Goal: Transaction & Acquisition: Purchase product/service

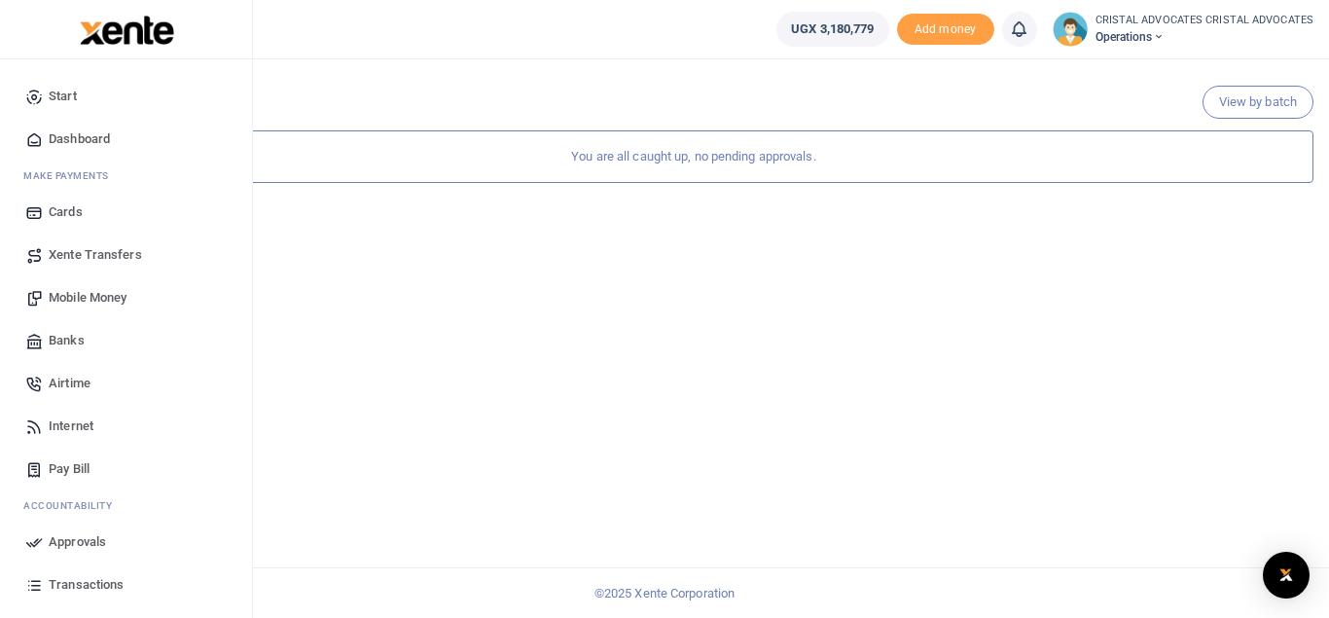
click at [71, 259] on span "Xente Transfers" at bounding box center [95, 254] width 93 height 19
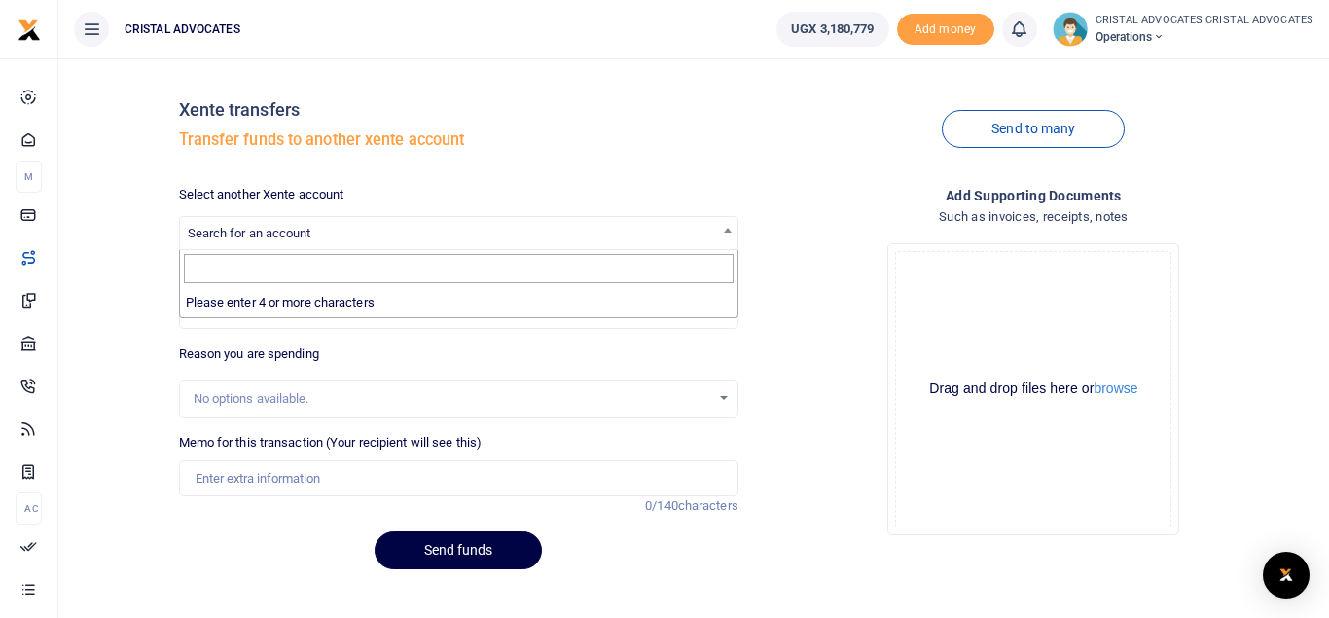
click at [343, 221] on span "Search for an account" at bounding box center [459, 232] width 558 height 30
click at [726, 242] on span "Search for an account" at bounding box center [459, 232] width 558 height 30
click at [270, 393] on div "No options available." at bounding box center [452, 398] width 517 height 19
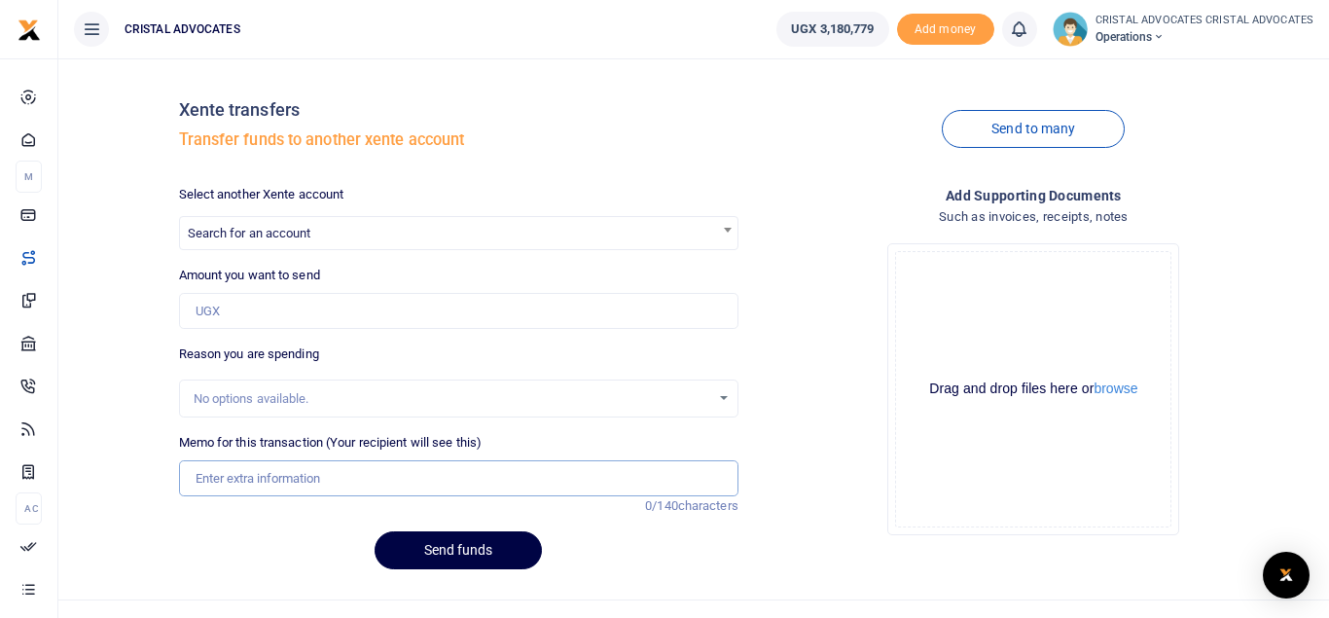
click at [267, 481] on input "Memo for this transaction (Your recipient will see this)" at bounding box center [459, 478] width 560 height 37
click at [1165, 40] on icon at bounding box center [1159, 37] width 12 height 14
click at [1093, 76] on div "Send to many" at bounding box center [1033, 129] width 575 height 111
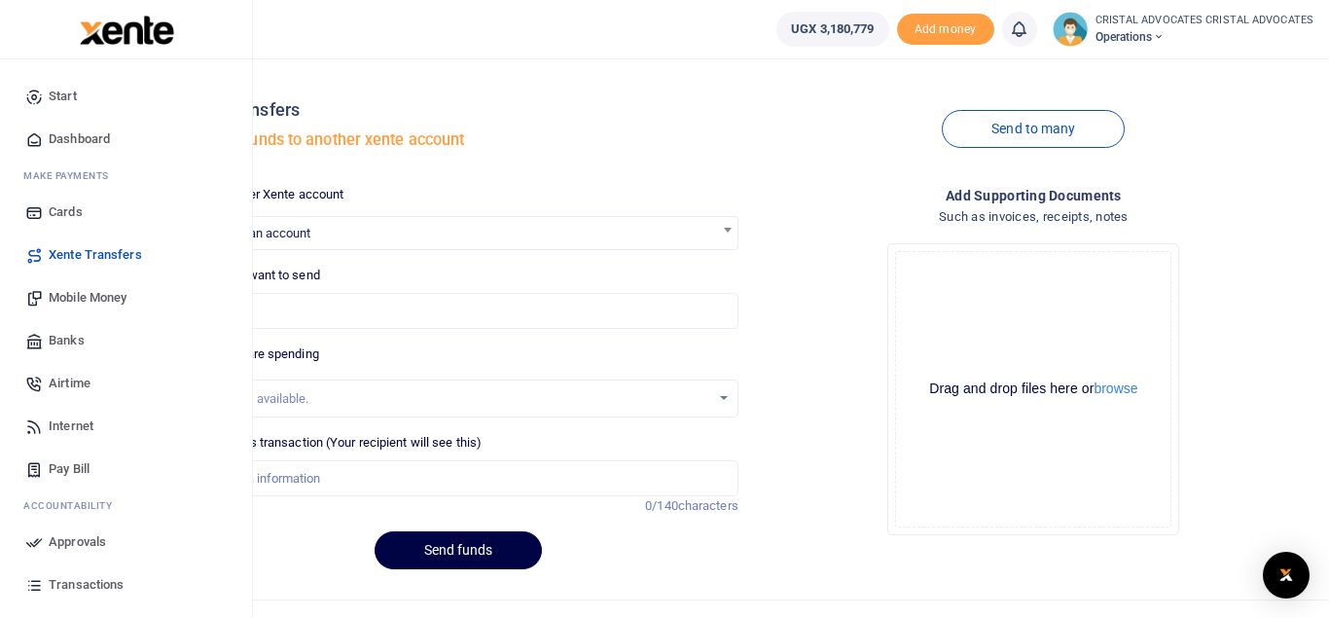
click at [34, 281] on link "Mobile Money" at bounding box center [126, 297] width 221 height 43
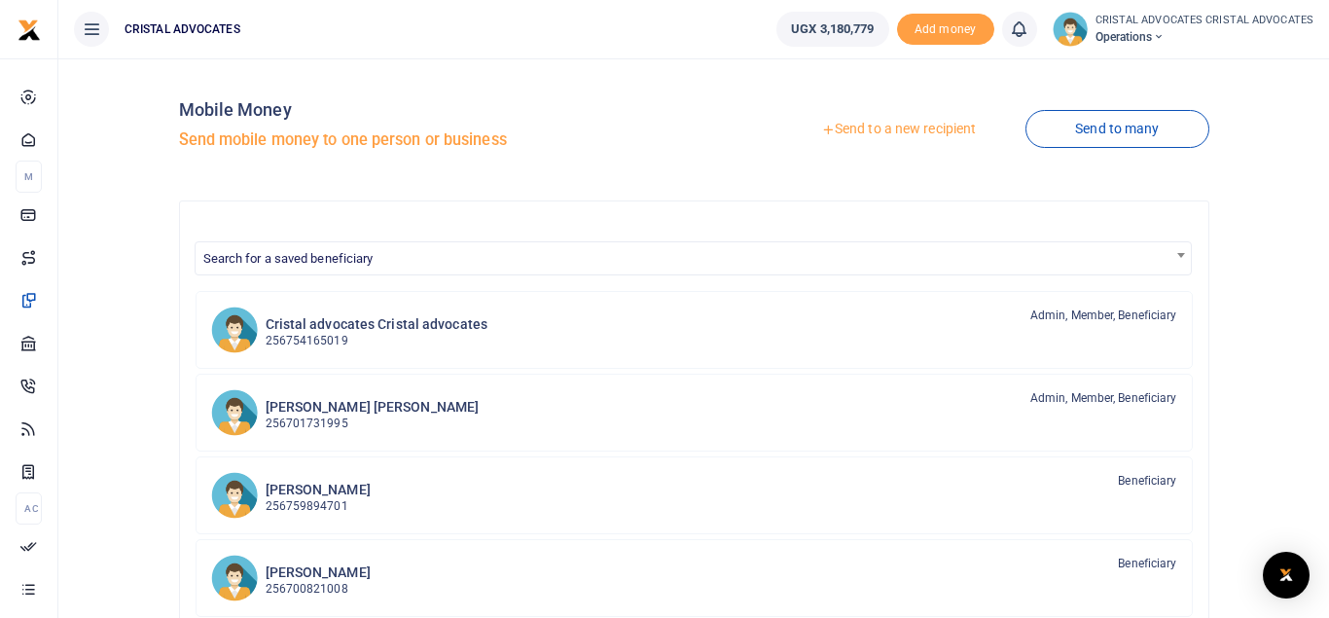
click at [880, 132] on link "Send to a new recipient" at bounding box center [899, 129] width 254 height 35
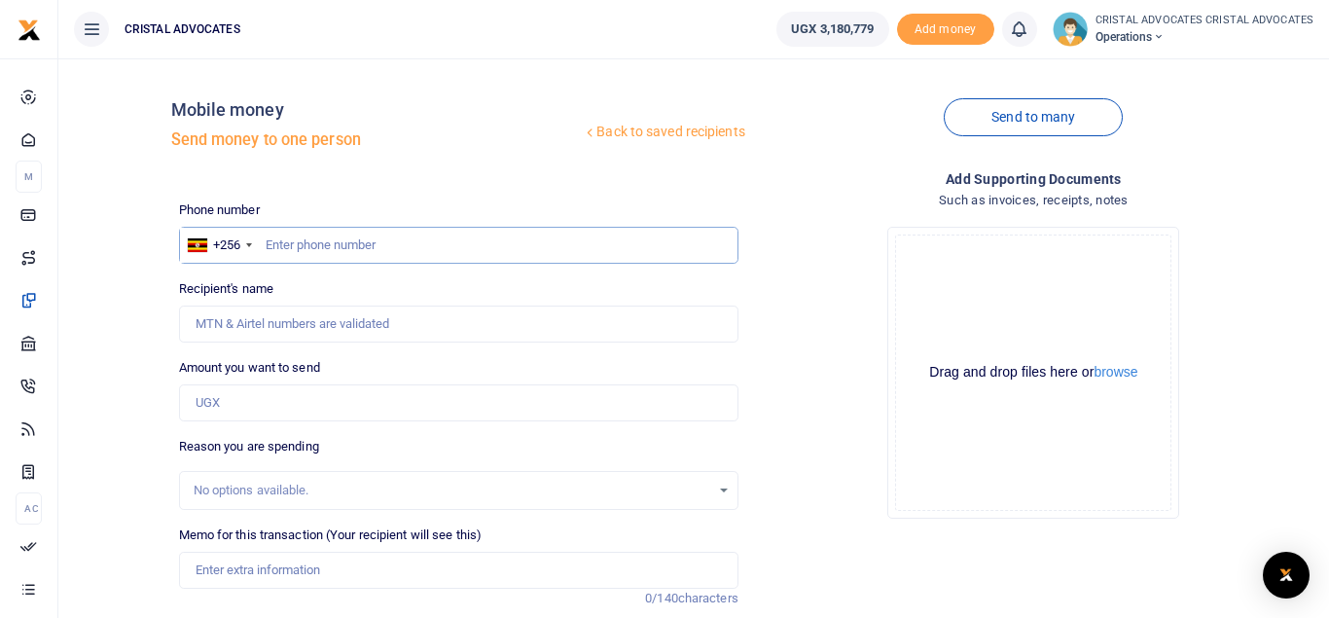
click at [423, 244] on input "text" at bounding box center [459, 245] width 560 height 37
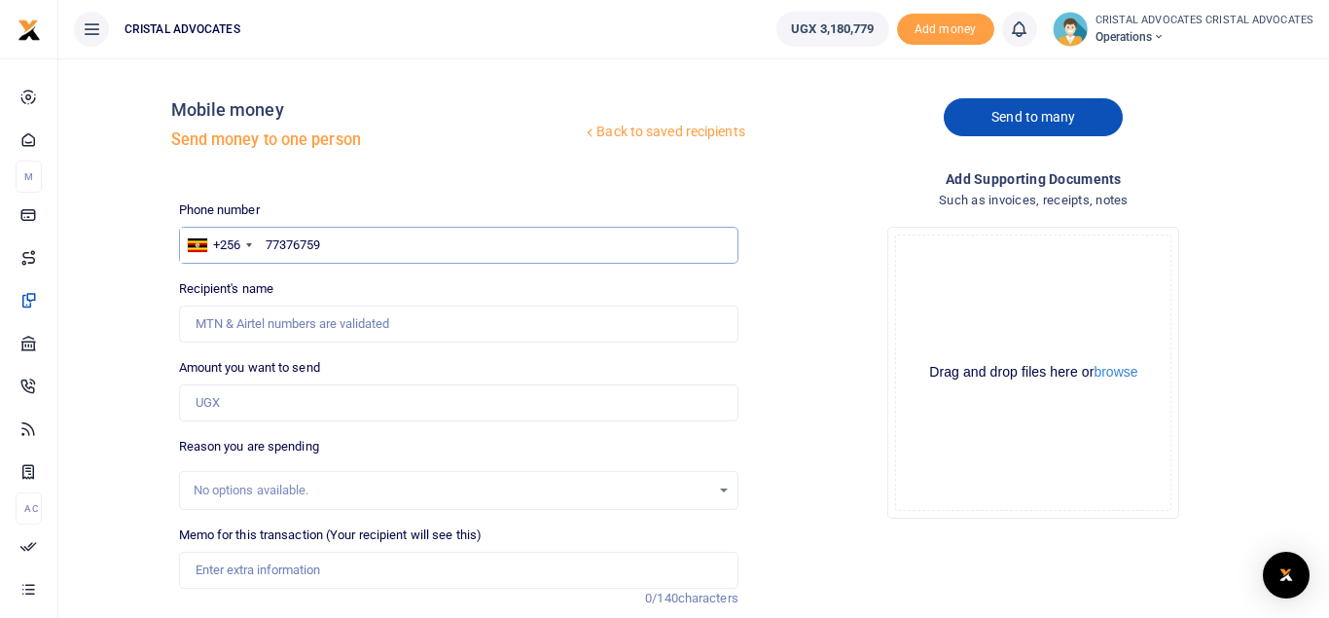
type input "773767592"
type input "Simon Peter Senkungu"
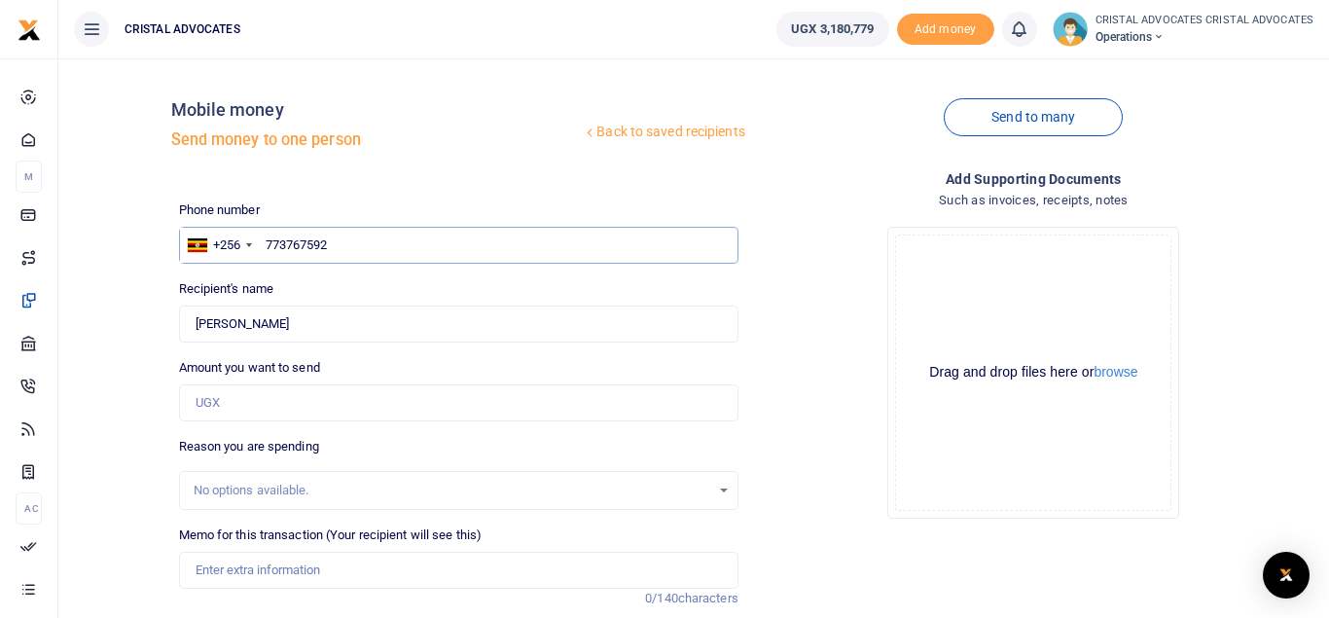
type input "773767592"
click at [530, 401] on input "Amount you want to send" at bounding box center [459, 402] width 560 height 37
type input "1,025,000"
click at [729, 492] on div "No options available." at bounding box center [459, 490] width 558 height 21
click at [721, 491] on div "No options available." at bounding box center [459, 490] width 558 height 21
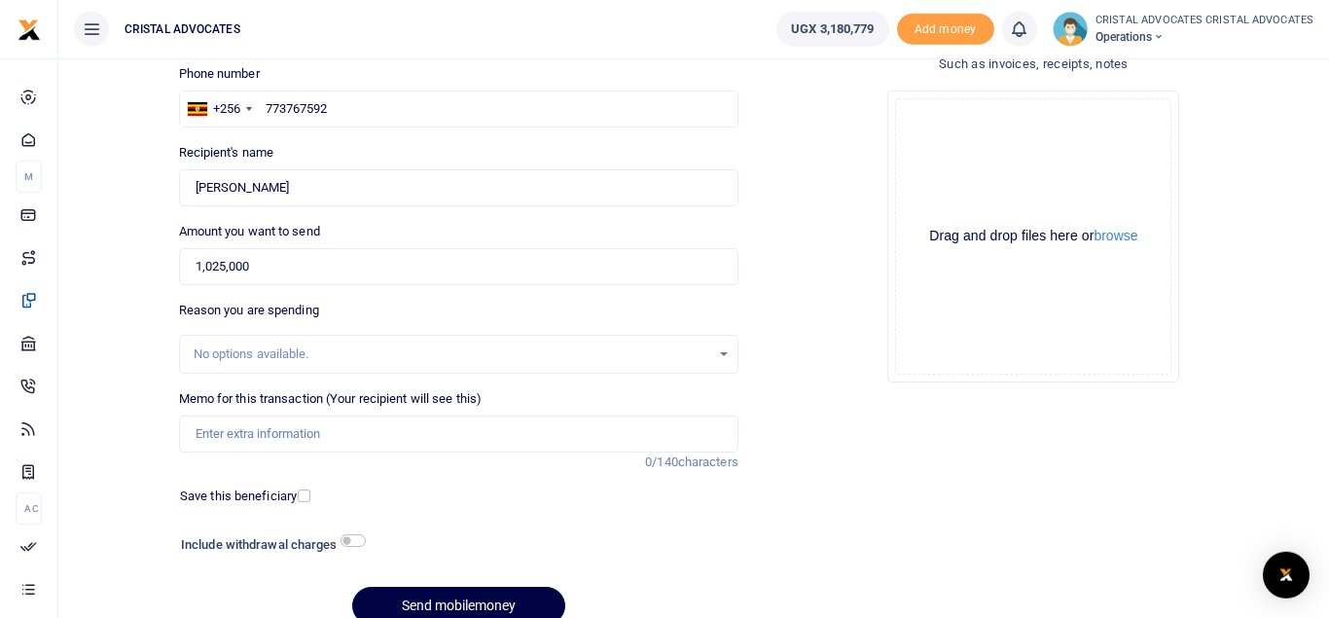
scroll to position [225, 0]
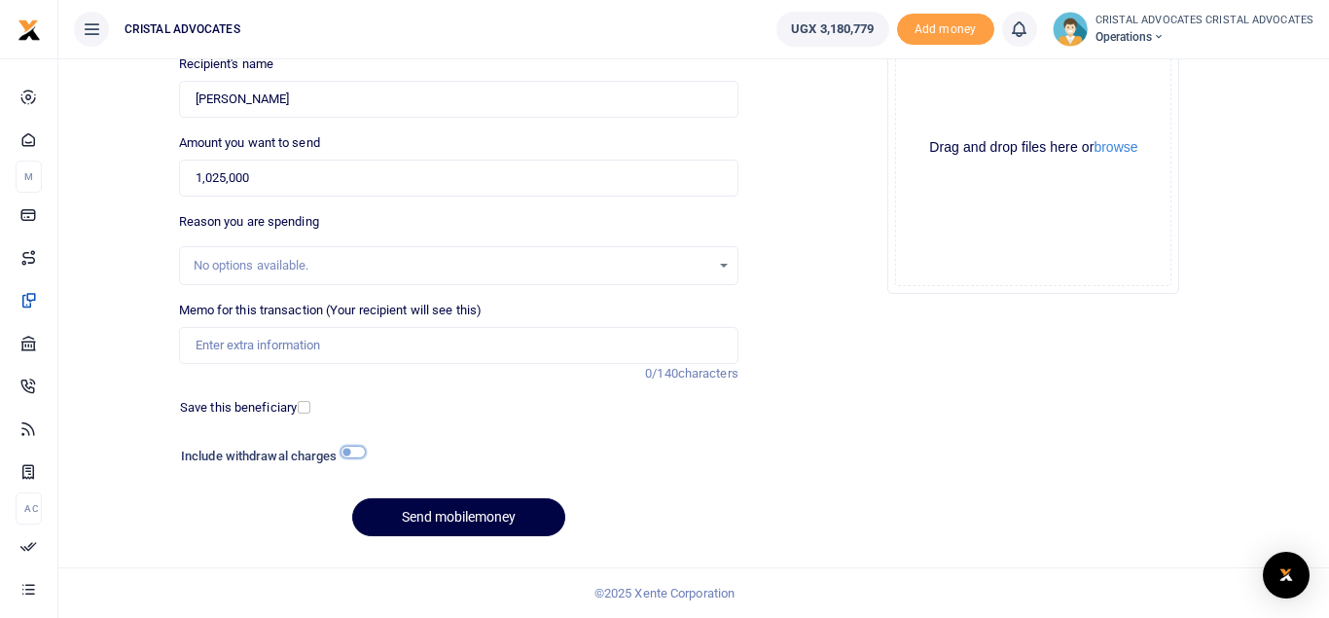
click at [354, 446] on input "checkbox" at bounding box center [353, 452] width 25 height 13
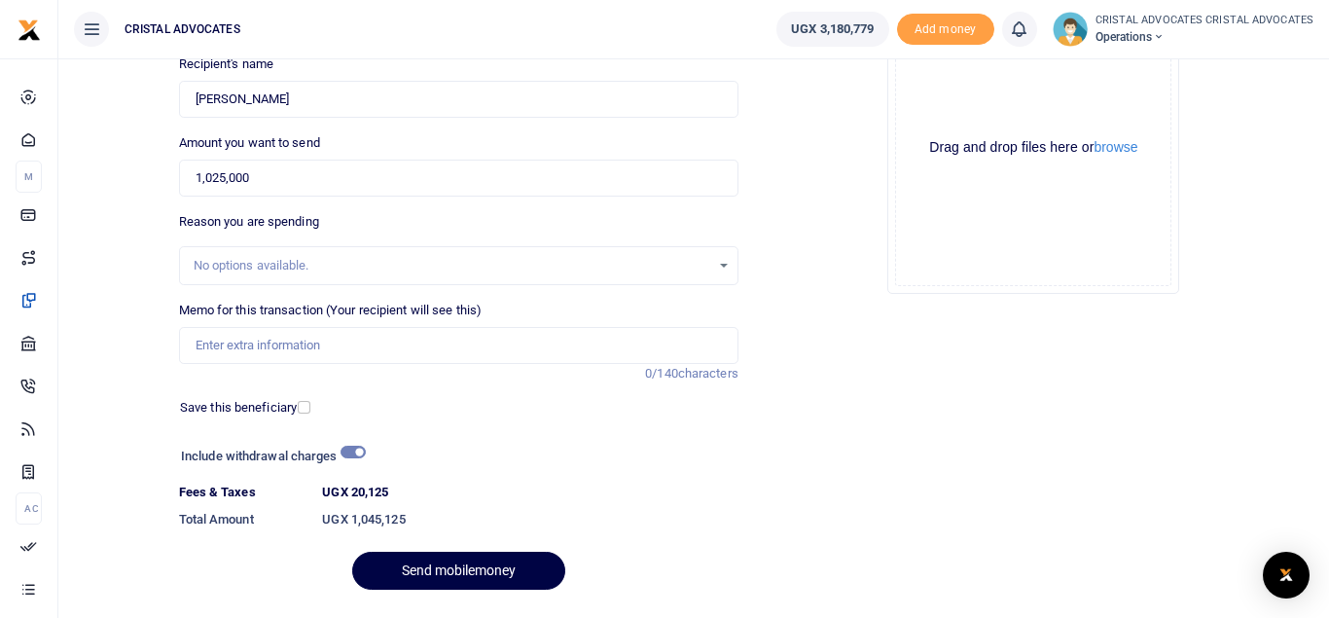
click at [731, 265] on div "No options available." at bounding box center [459, 265] width 558 height 21
click at [356, 455] on input "checkbox" at bounding box center [353, 452] width 25 height 13
checkbox input "false"
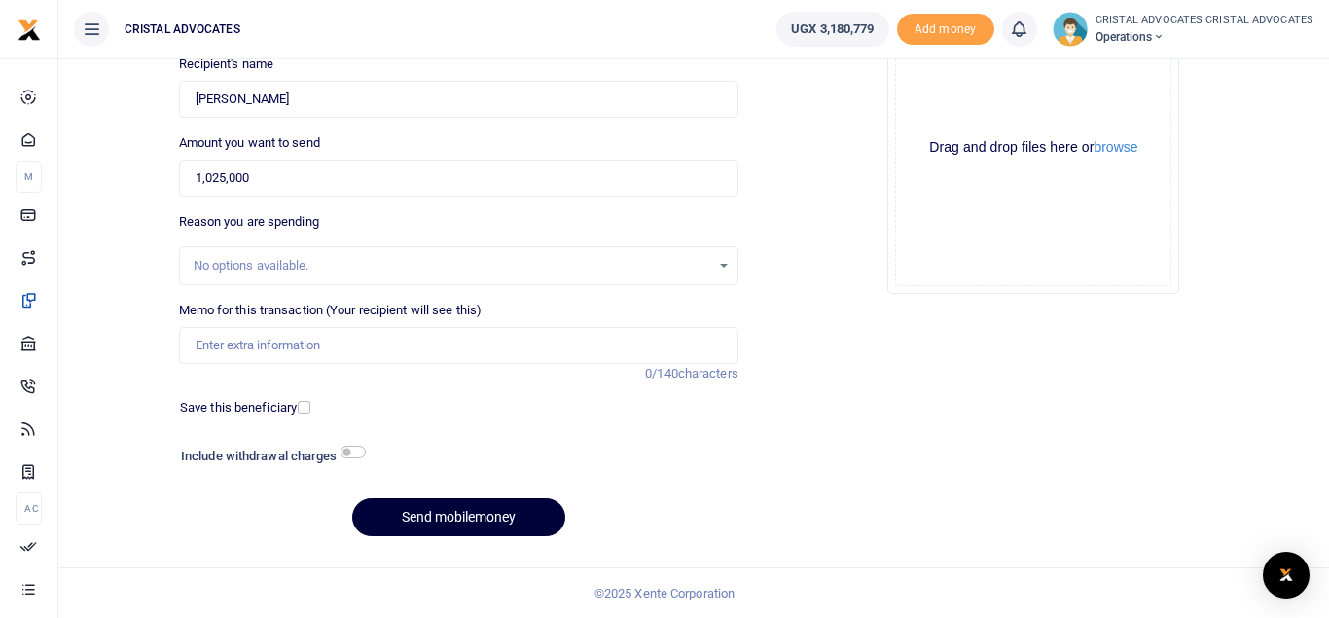
click at [451, 513] on button "Send mobilemoney" at bounding box center [458, 517] width 213 height 38
click at [646, 367] on span "0/140" at bounding box center [661, 373] width 33 height 15
click at [578, 348] on input "Memo for this transaction (Your recipient will see this)" at bounding box center [459, 345] width 560 height 37
click at [586, 351] on input "Memo for this transaction (Your recipient will see this)" at bounding box center [459, 345] width 560 height 37
type input "f"
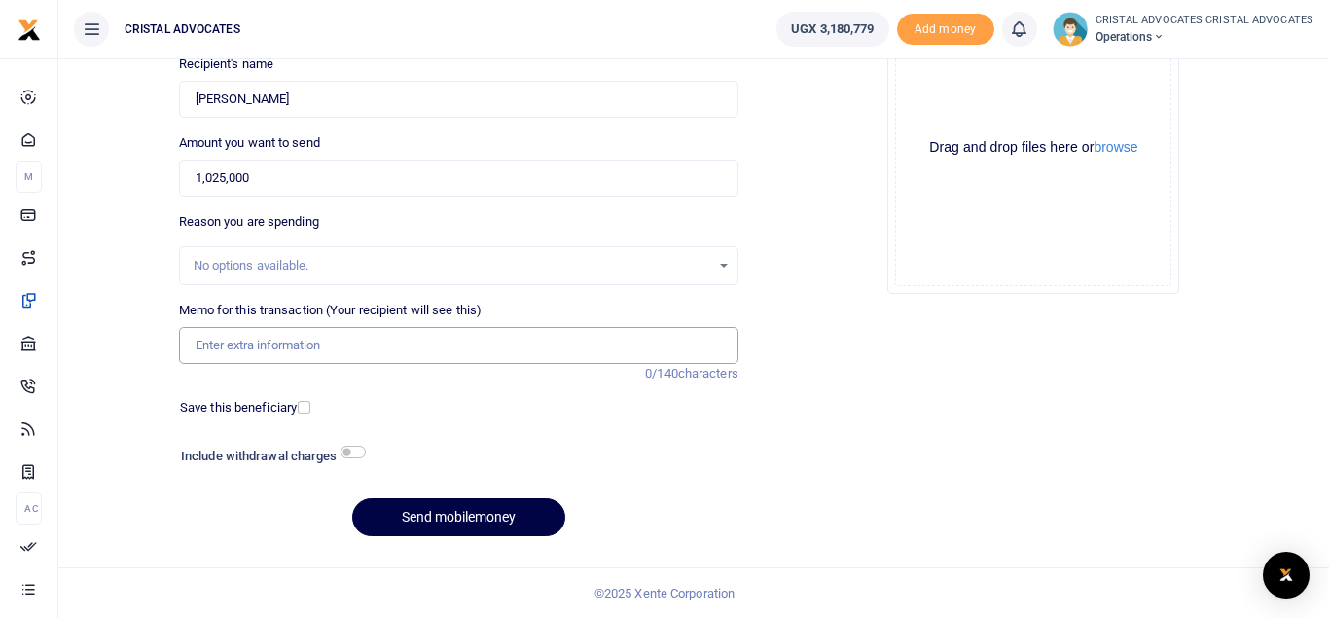
click at [248, 335] on input "Memo for this transaction (Your recipient will see this)" at bounding box center [459, 345] width 560 height 37
paste input "Facilitation to track and apprehend a key suspect for interviewing and statemen…"
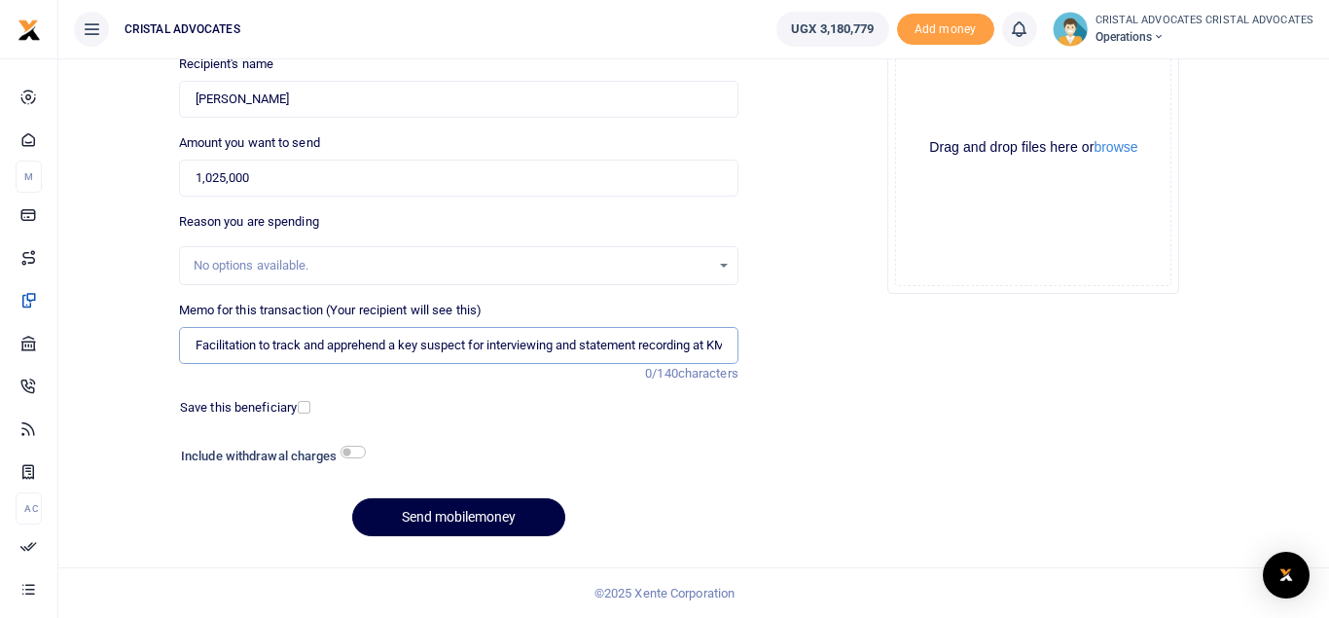
scroll to position [0, 22]
type input "Facilitation to track and apprehend a key suspect for interviewing and statemen…"
click at [477, 516] on button "Send mobilemoney" at bounding box center [458, 517] width 213 height 38
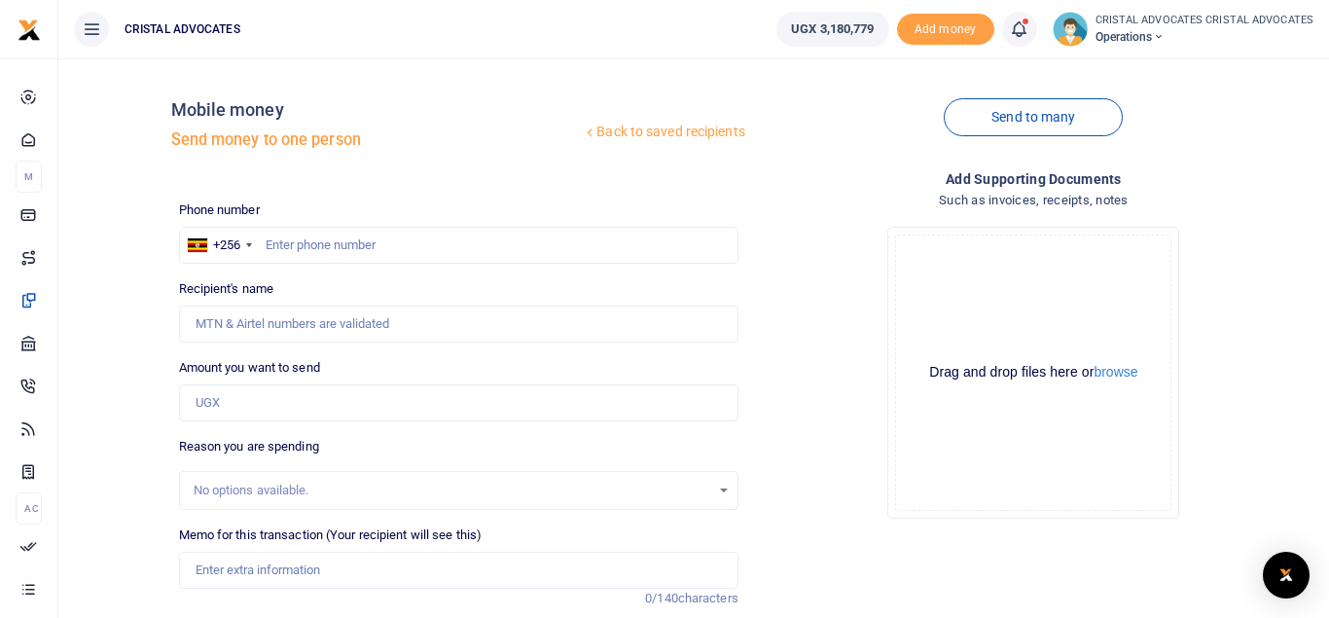
click at [1019, 36] on icon at bounding box center [1018, 28] width 19 height 21
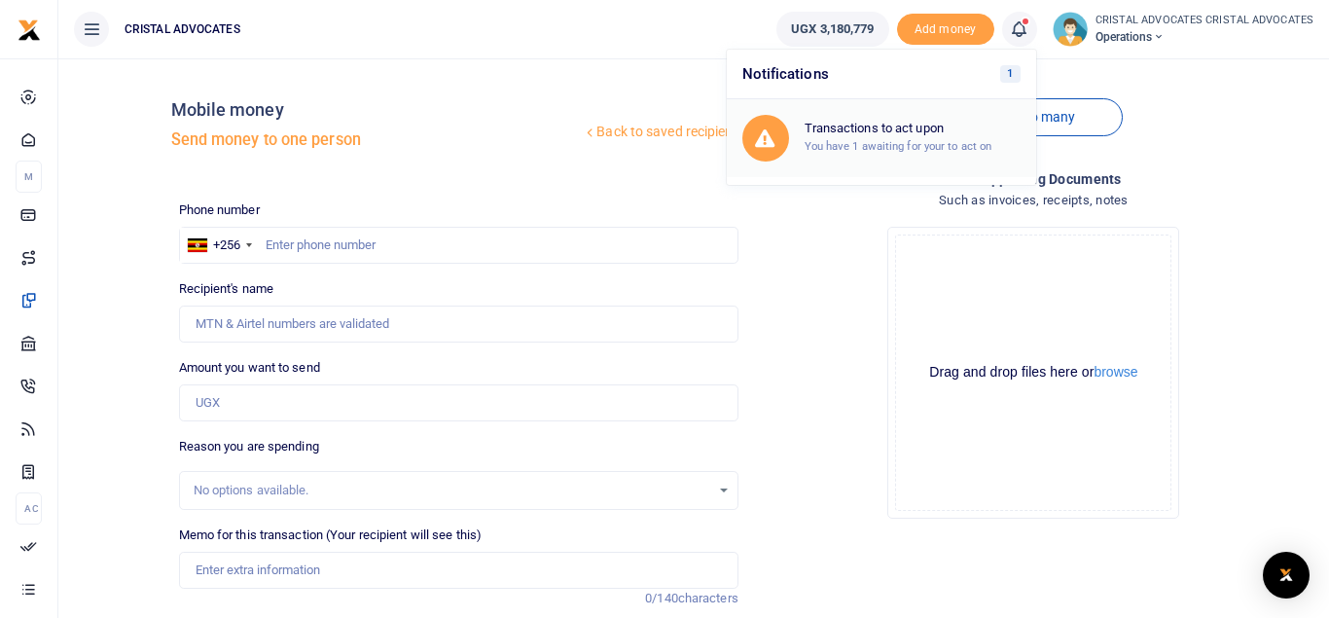
click at [919, 128] on h6 "Transactions to act upon" at bounding box center [913, 129] width 216 height 16
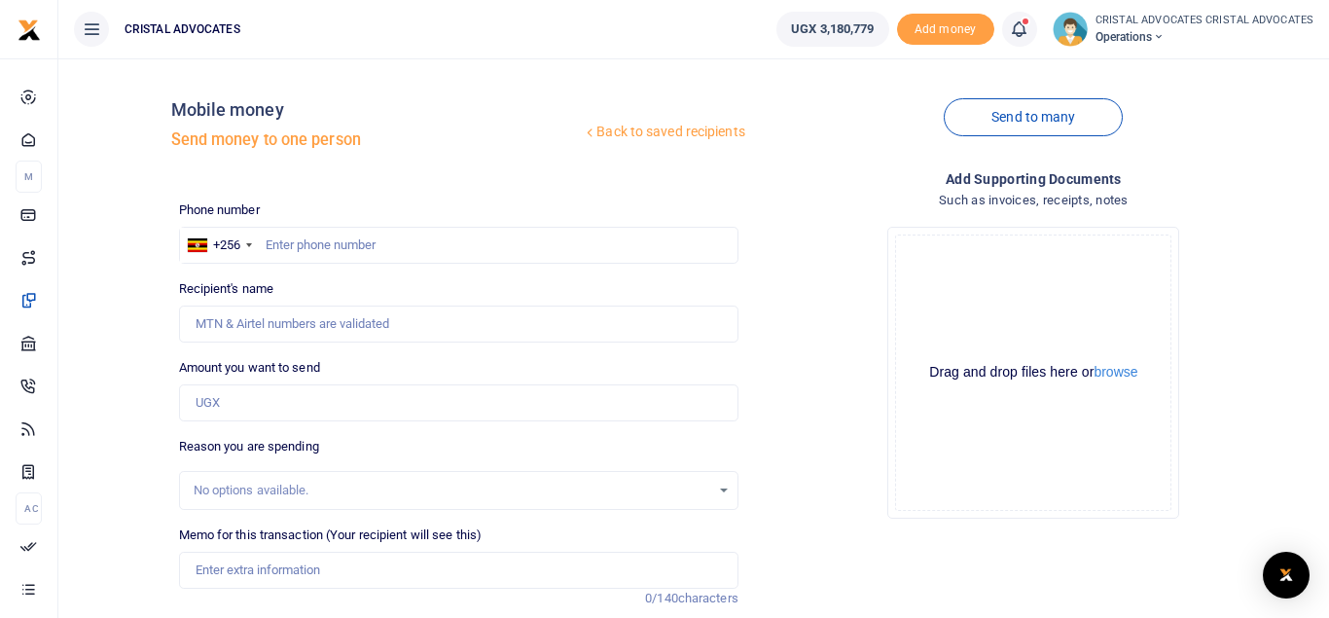
click at [1029, 27] on icon at bounding box center [1018, 28] width 19 height 21
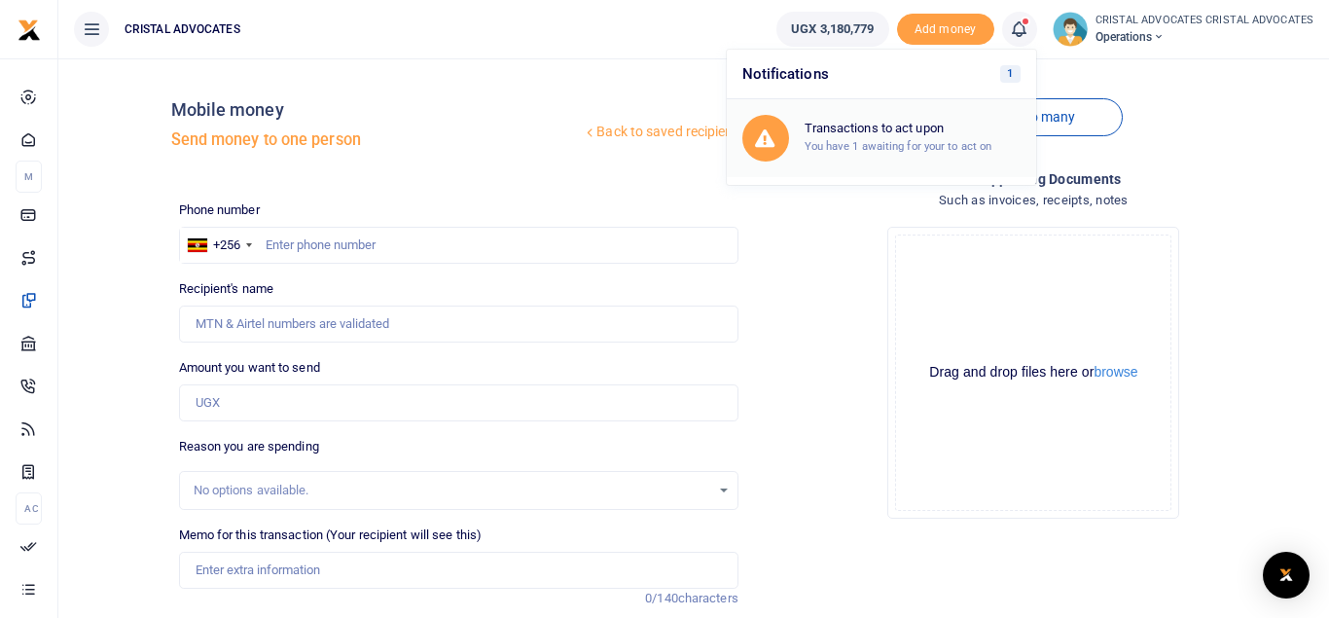
click at [916, 117] on div "Transactions to act upon You have 1 awaiting for your to act on" at bounding box center [882, 138] width 278 height 47
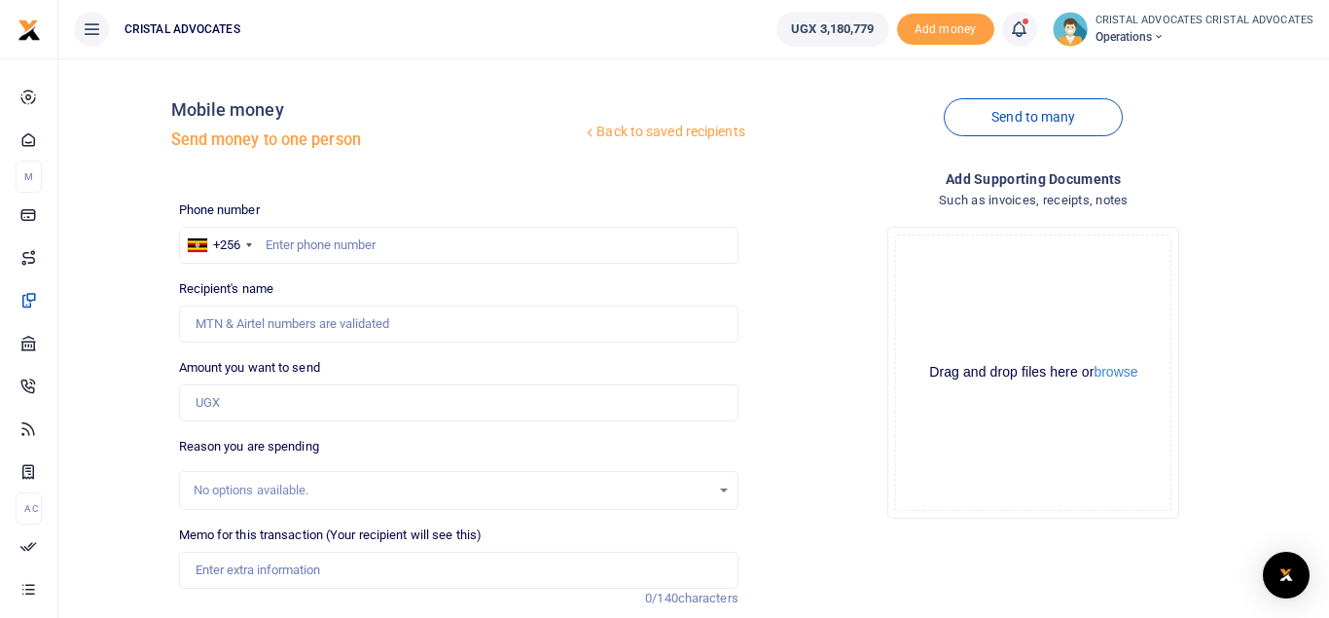
click at [916, 117] on div "Send to many" at bounding box center [1033, 129] width 575 height 111
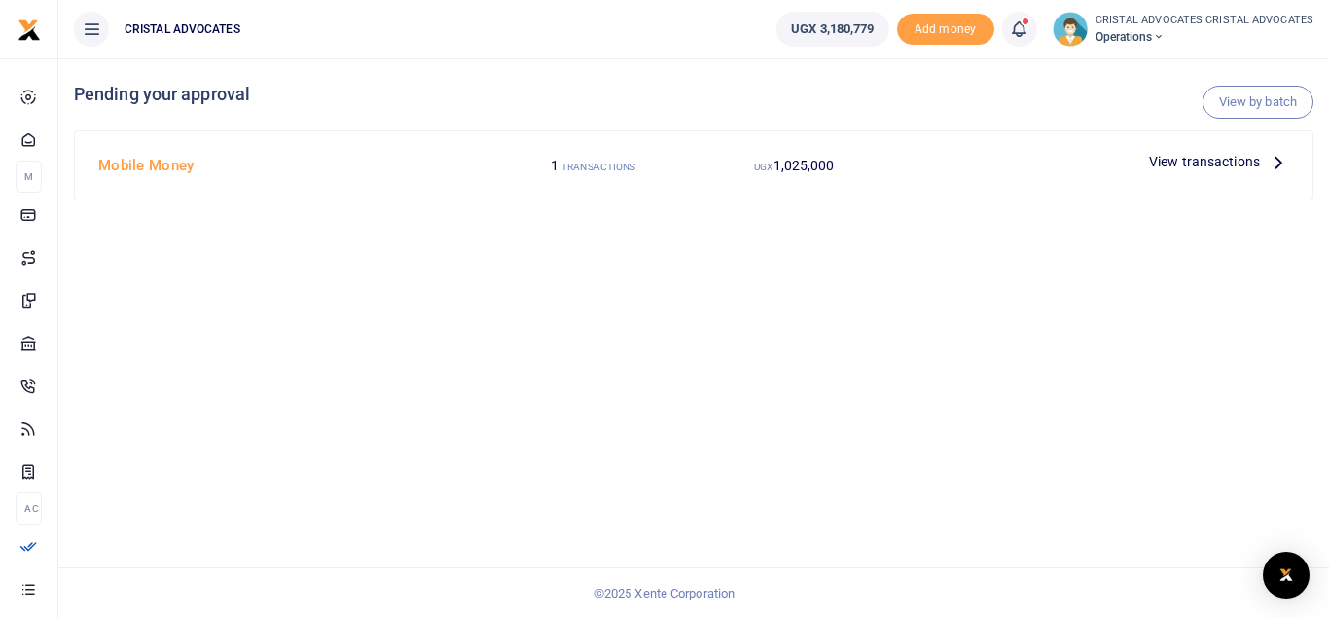
click at [740, 177] on div "UGX 1,025,000" at bounding box center [794, 165] width 201 height 37
click at [1269, 165] on icon at bounding box center [1278, 161] width 21 height 21
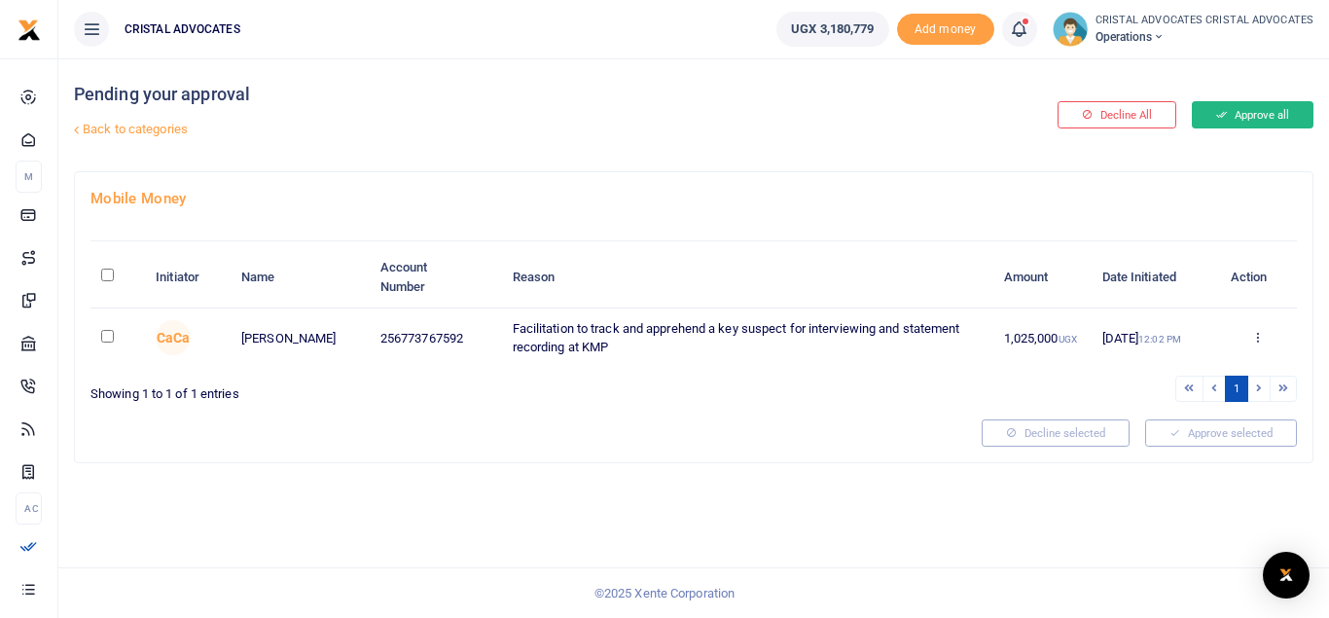
click at [1266, 103] on button "Approve all" at bounding box center [1253, 114] width 122 height 27
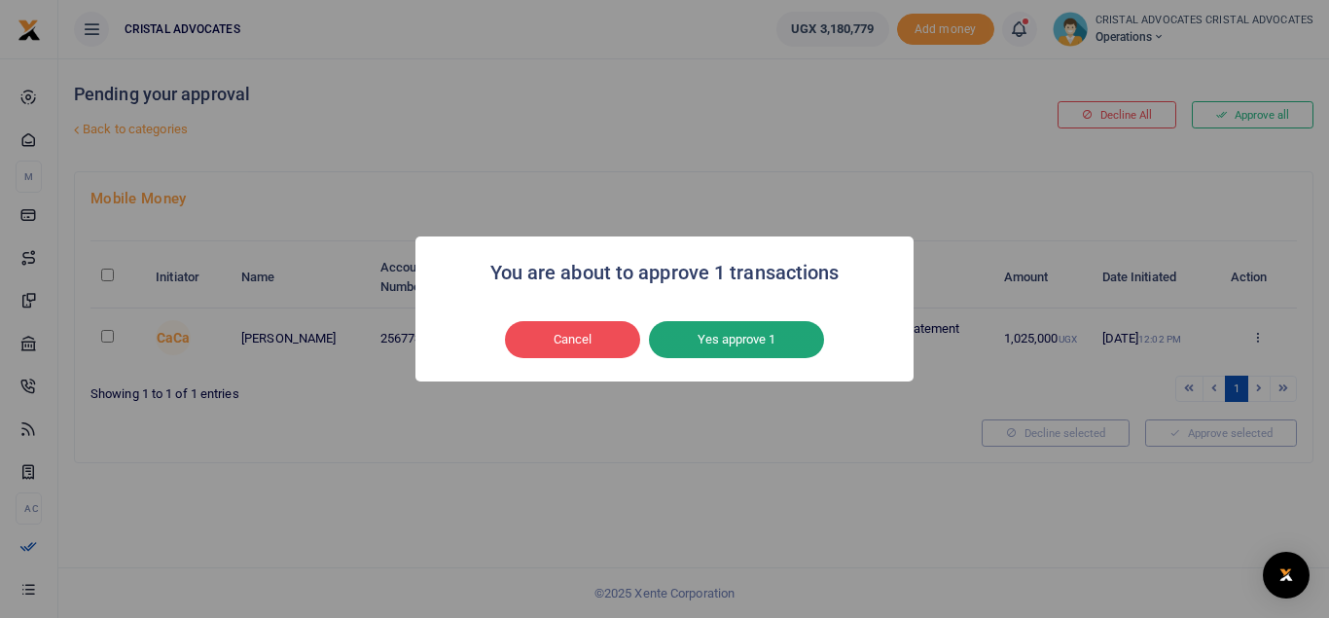
click at [814, 332] on button "Yes approve 1" at bounding box center [736, 339] width 175 height 37
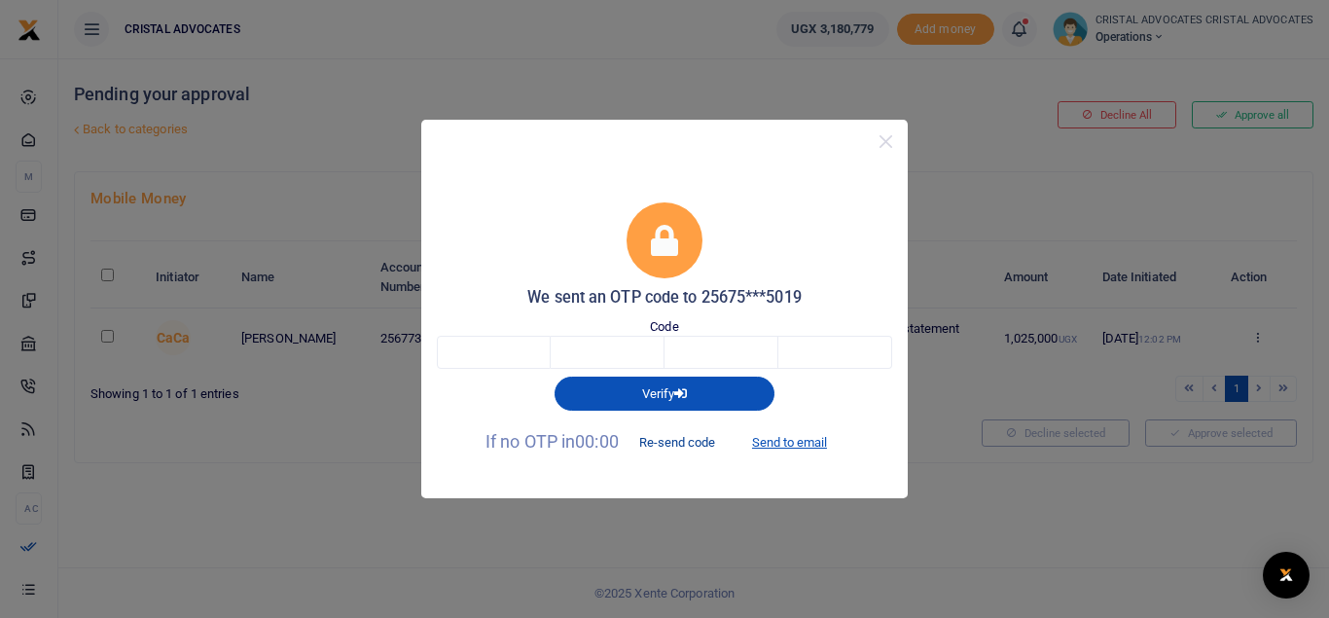
click at [659, 443] on button "Re-send code" at bounding box center [677, 442] width 109 height 33
click at [470, 352] on input "text" at bounding box center [494, 352] width 114 height 33
type input "7"
type input "0"
type input "2"
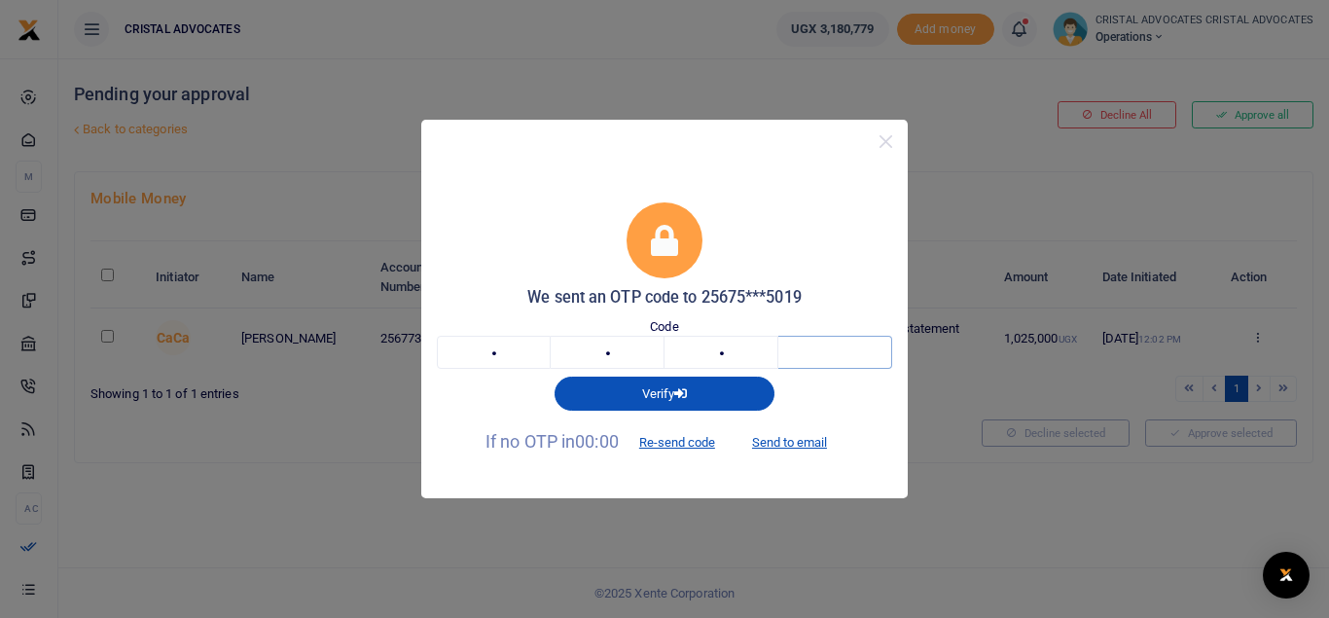
type input "7"
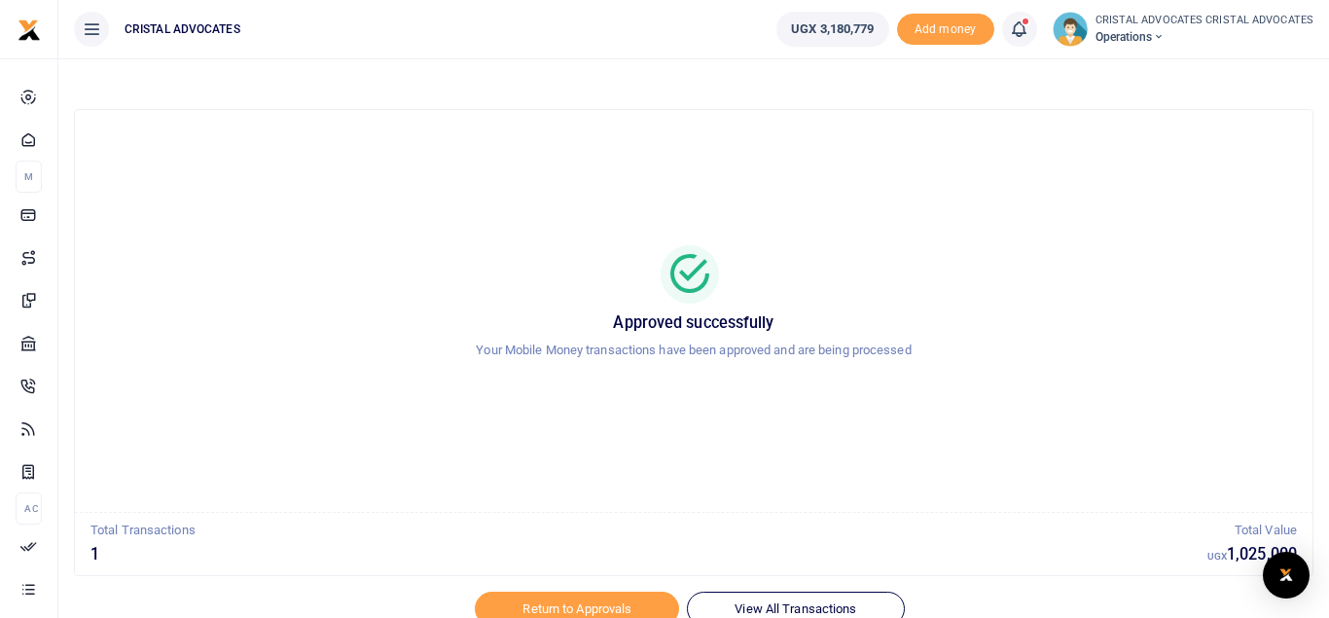
click at [1024, 40] on link at bounding box center [1019, 29] width 35 height 35
click at [720, 604] on div at bounding box center [664, 606] width 341 height 23
click at [860, 610] on link "View All Transactions" at bounding box center [795, 608] width 217 height 33
